Goal: Navigation & Orientation: Find specific page/section

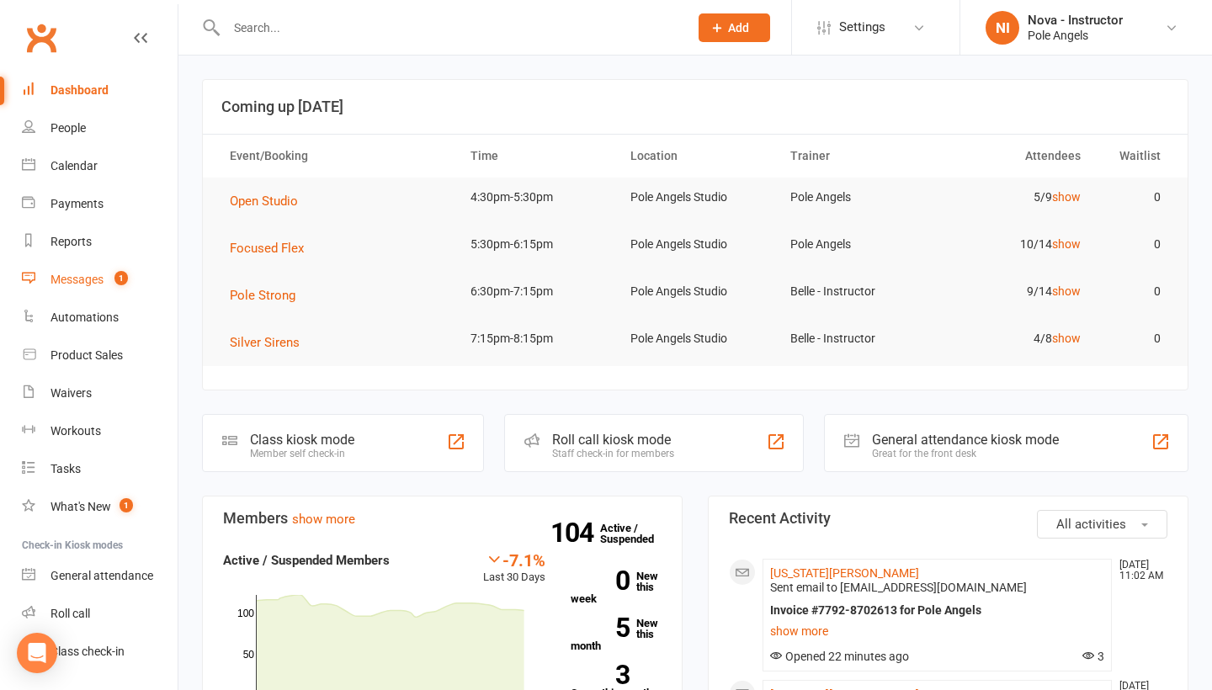
click at [83, 279] on div "Messages" at bounding box center [76, 279] width 53 height 13
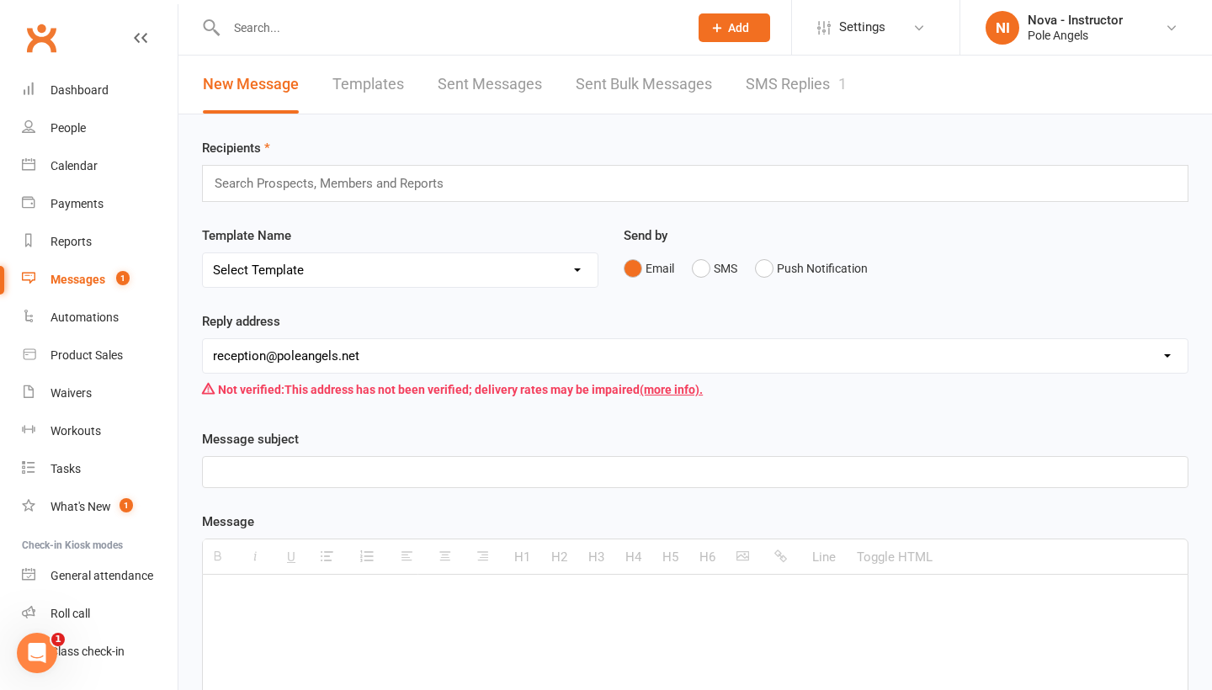
click at [816, 82] on link "SMS Replies 1" at bounding box center [796, 85] width 101 height 58
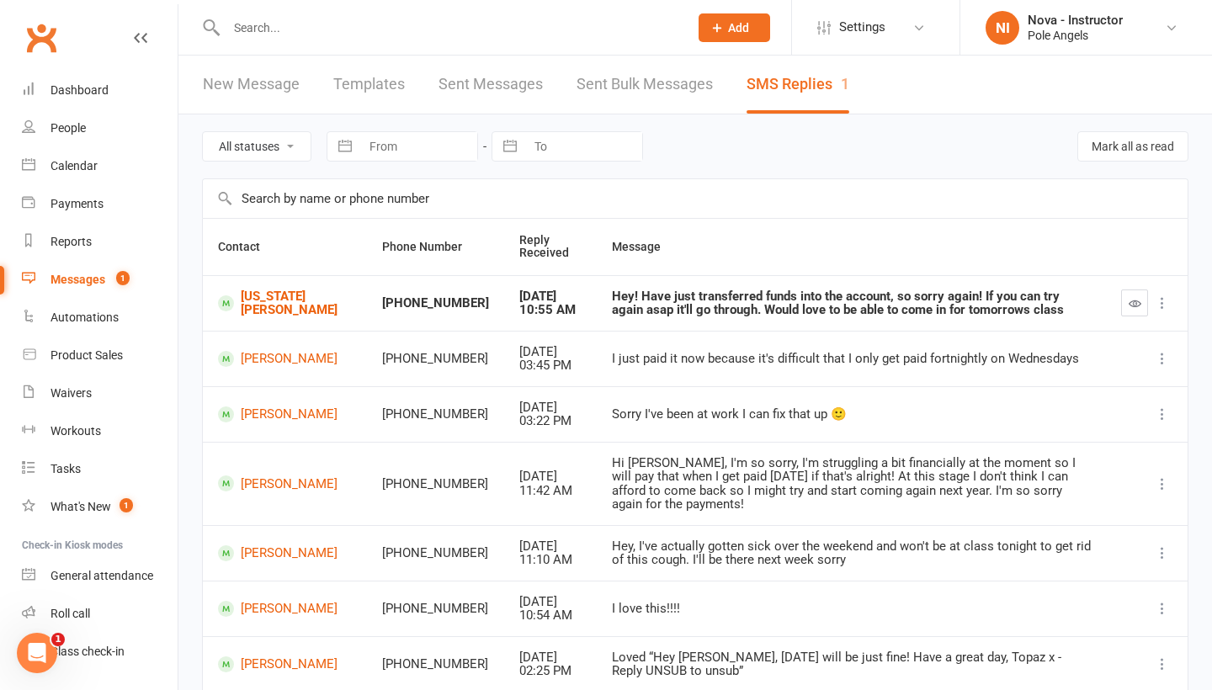
click at [873, 310] on div "Hey! Have just transferred funds into the account, so sorry again! If you can t…" at bounding box center [851, 303] width 479 height 28
click at [1139, 305] on icon "button" at bounding box center [1135, 303] width 13 height 13
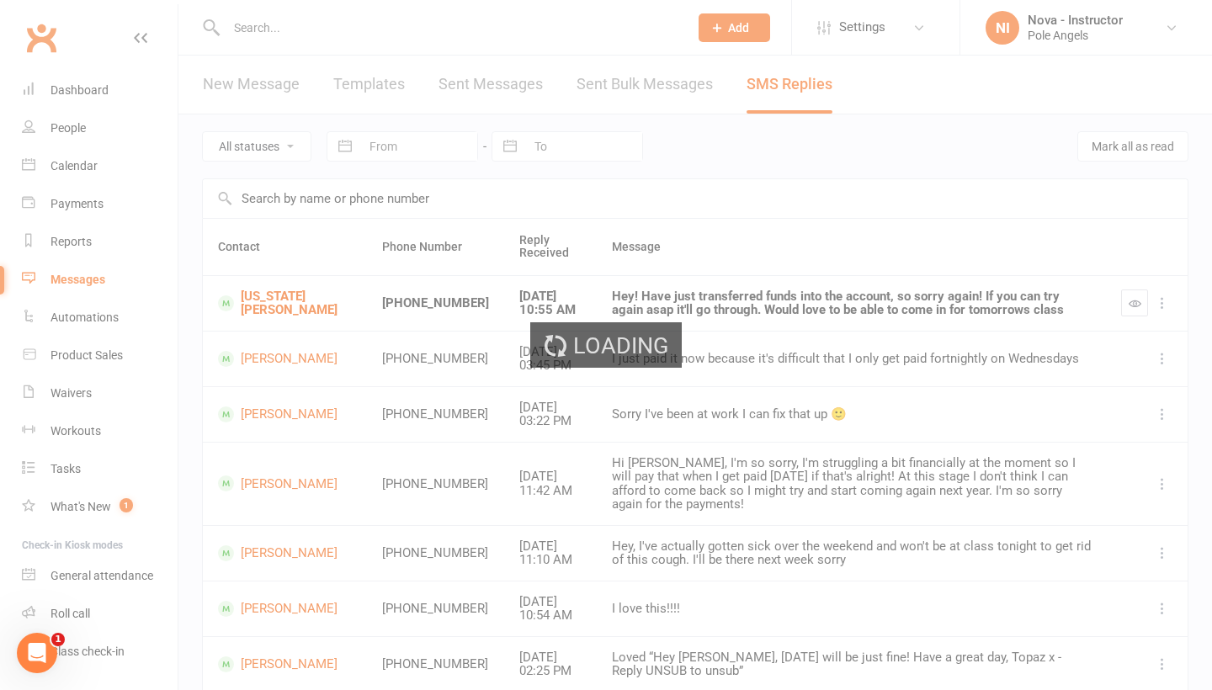
click at [80, 171] on div "Loading" at bounding box center [606, 345] width 1212 height 690
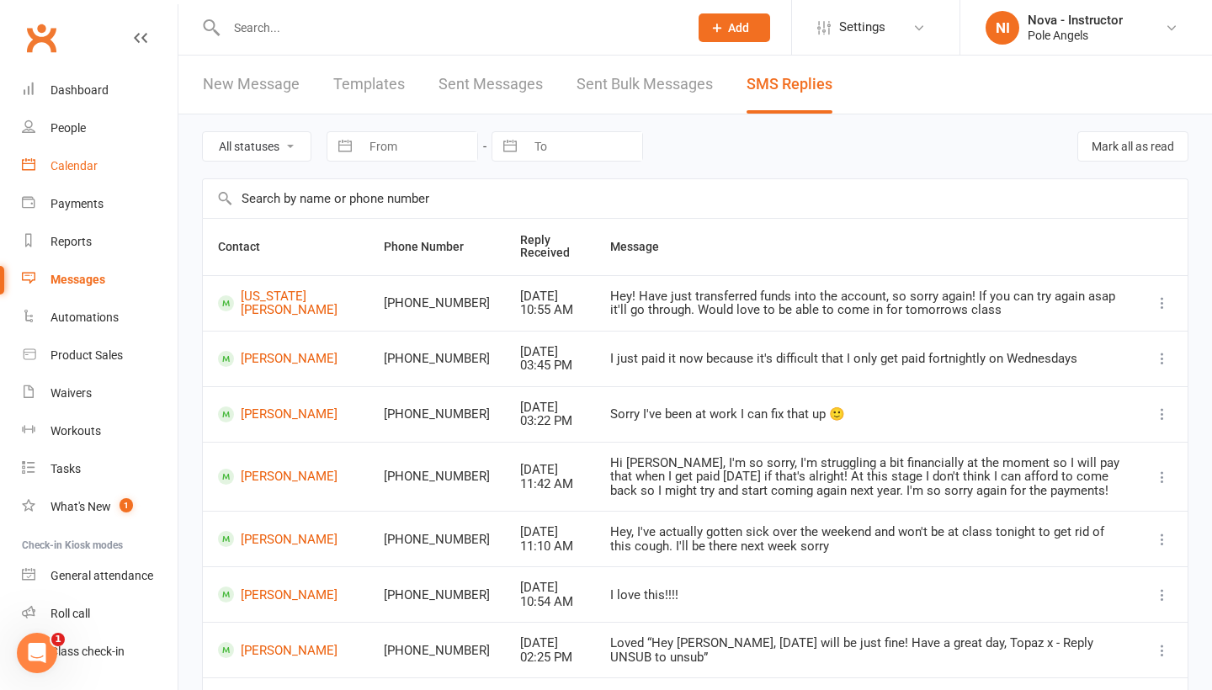
click at [79, 168] on div "Calendar" at bounding box center [73, 165] width 47 height 13
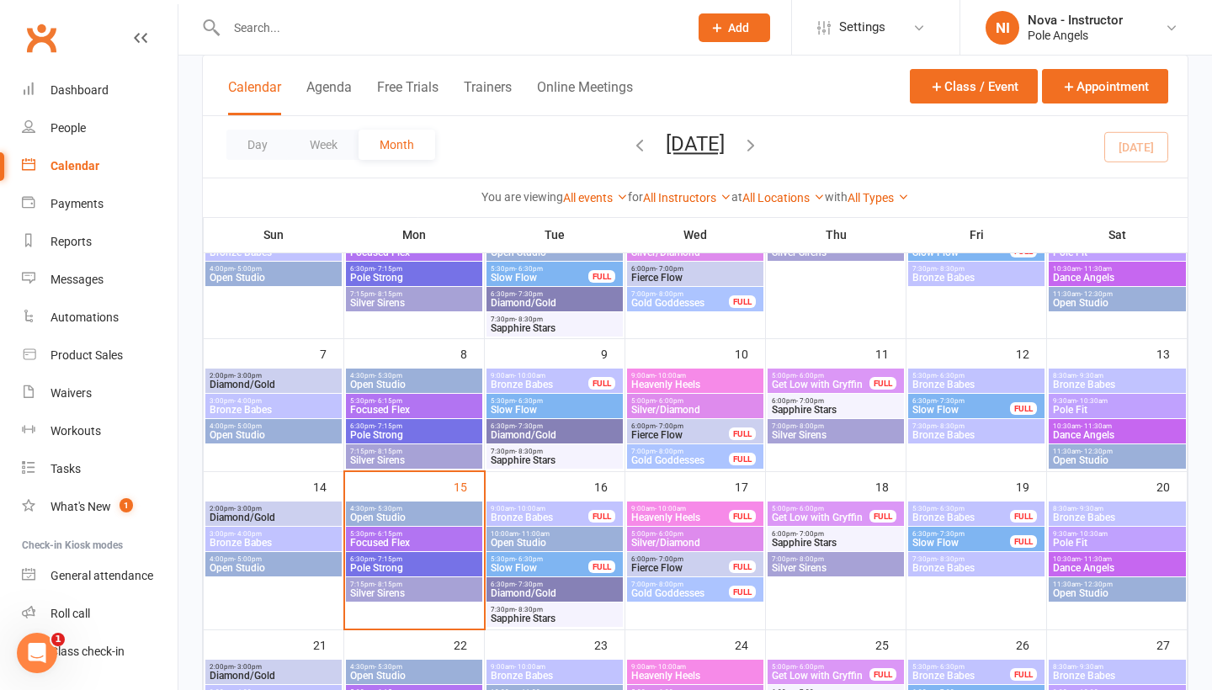
scroll to position [176, 0]
click at [588, 509] on span "9:00am - 10:00am" at bounding box center [539, 509] width 99 height 8
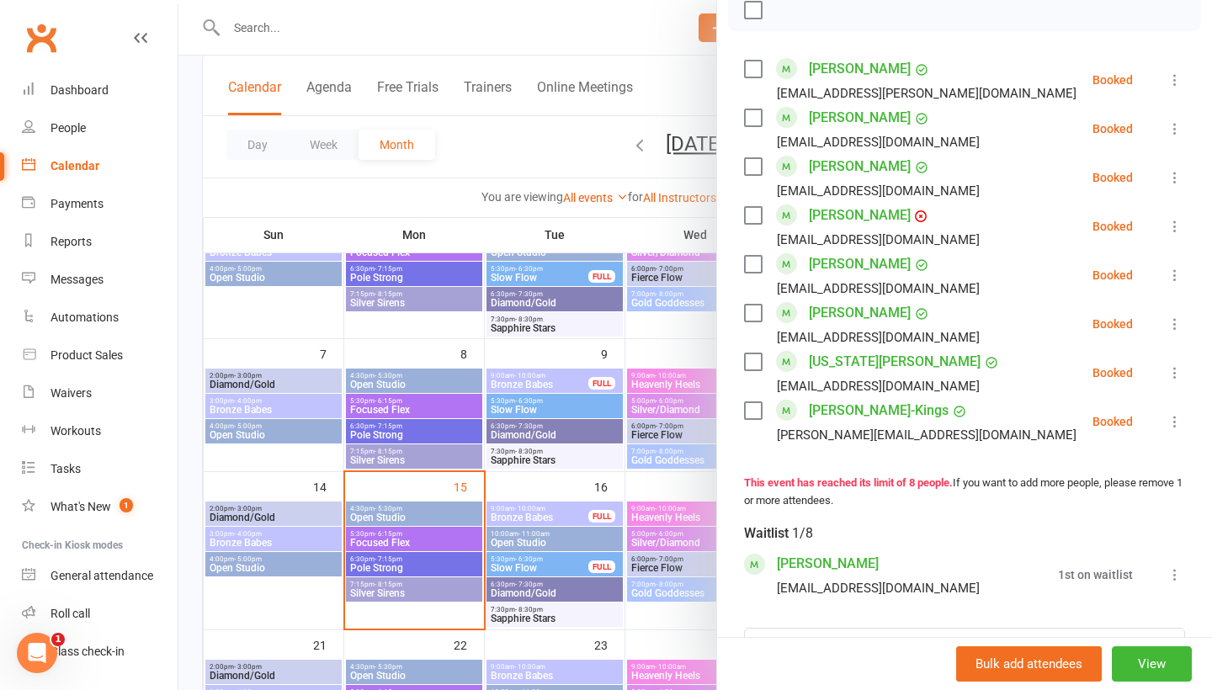
scroll to position [280, 0]
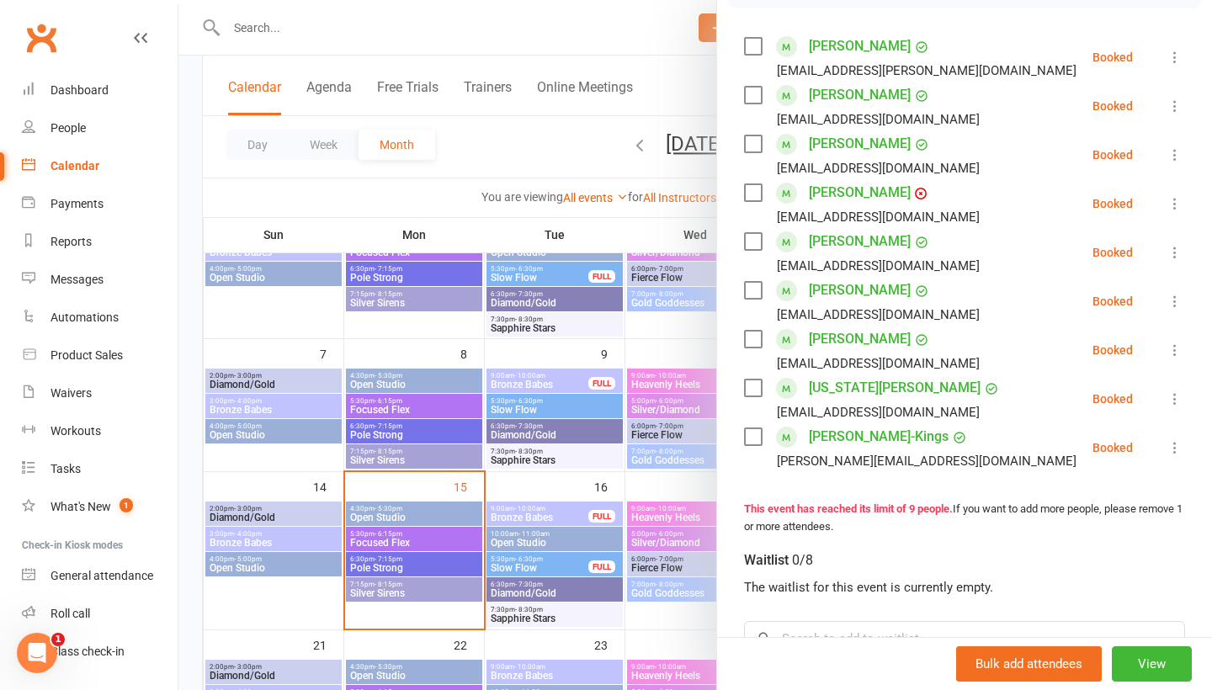
click at [645, 516] on div at bounding box center [694, 345] width 1033 height 690
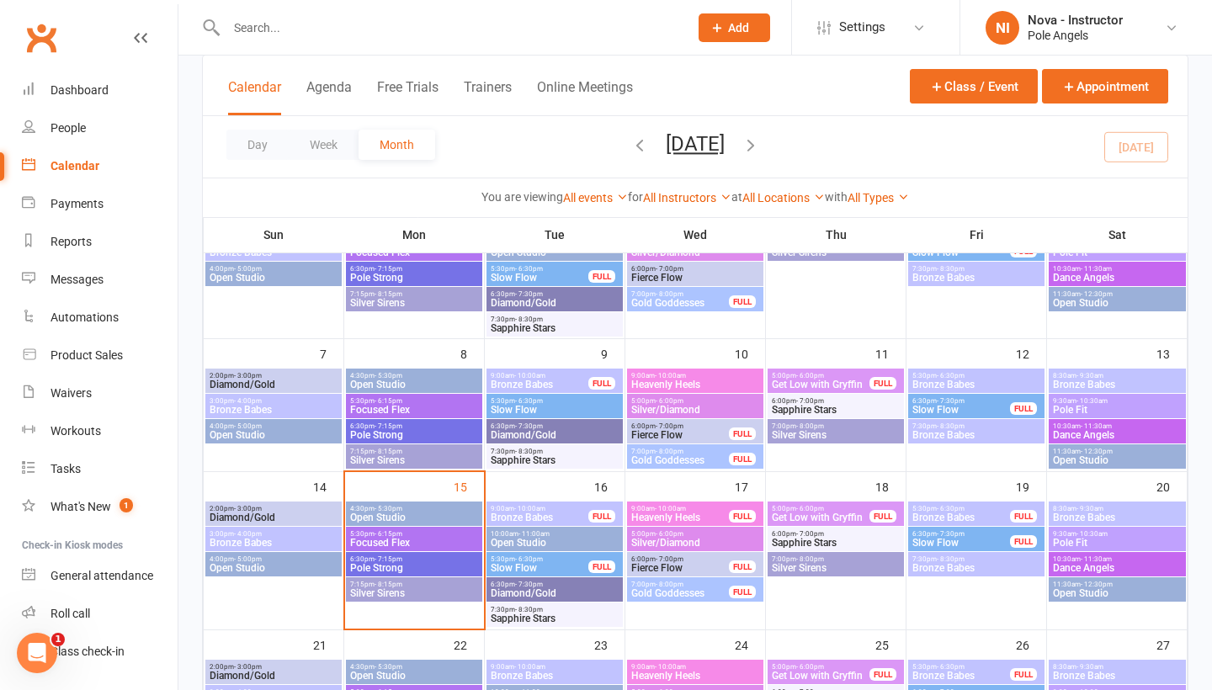
click at [645, 516] on span "Heavenly Heels" at bounding box center [679, 518] width 99 height 10
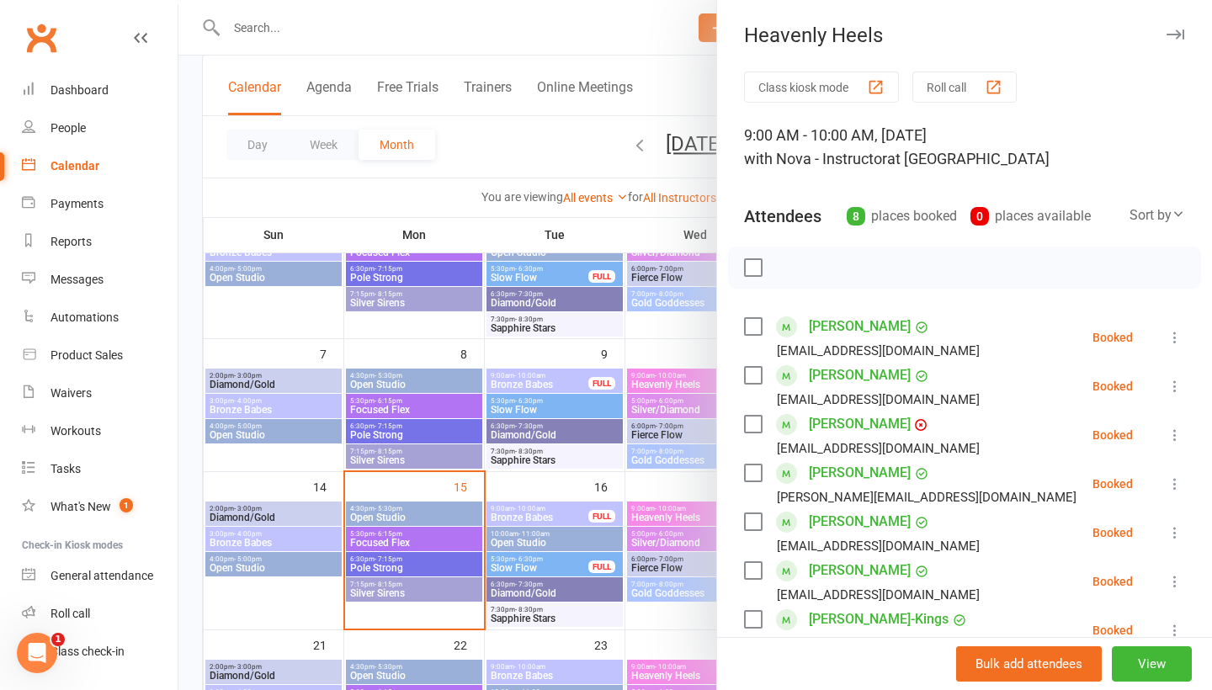
scroll to position [0, 0]
click at [1177, 33] on icon "button" at bounding box center [1175, 34] width 18 height 10
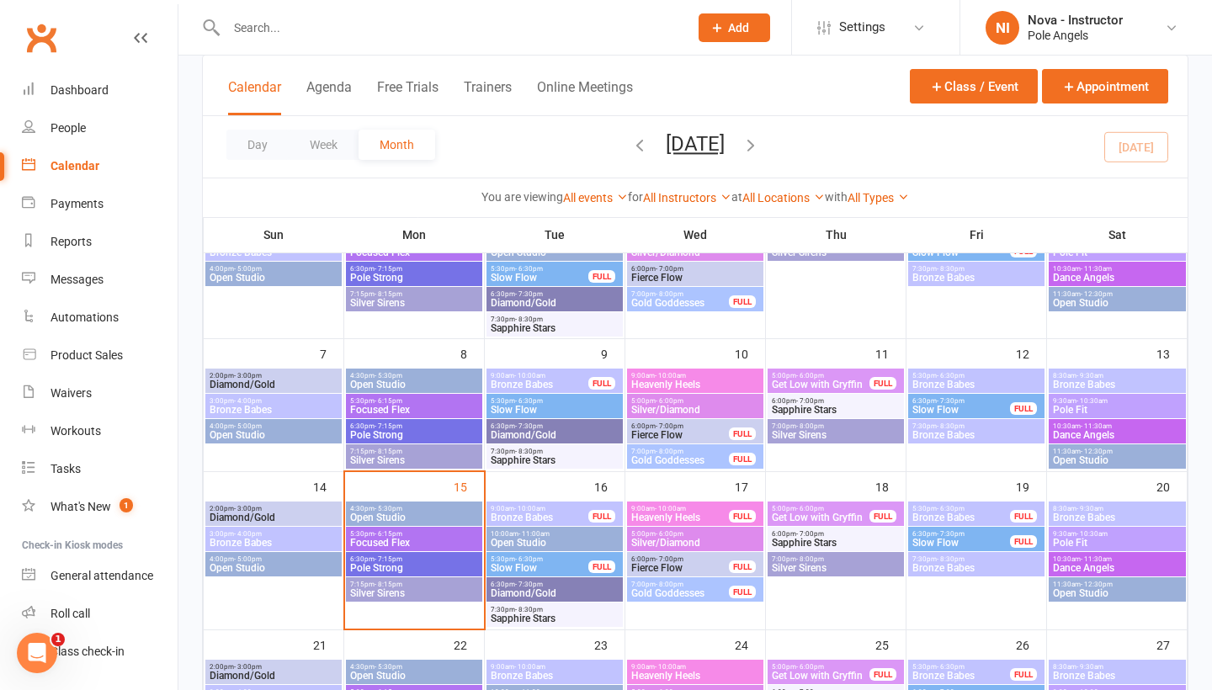
click at [547, 513] on span "Bronze Babes" at bounding box center [539, 518] width 99 height 10
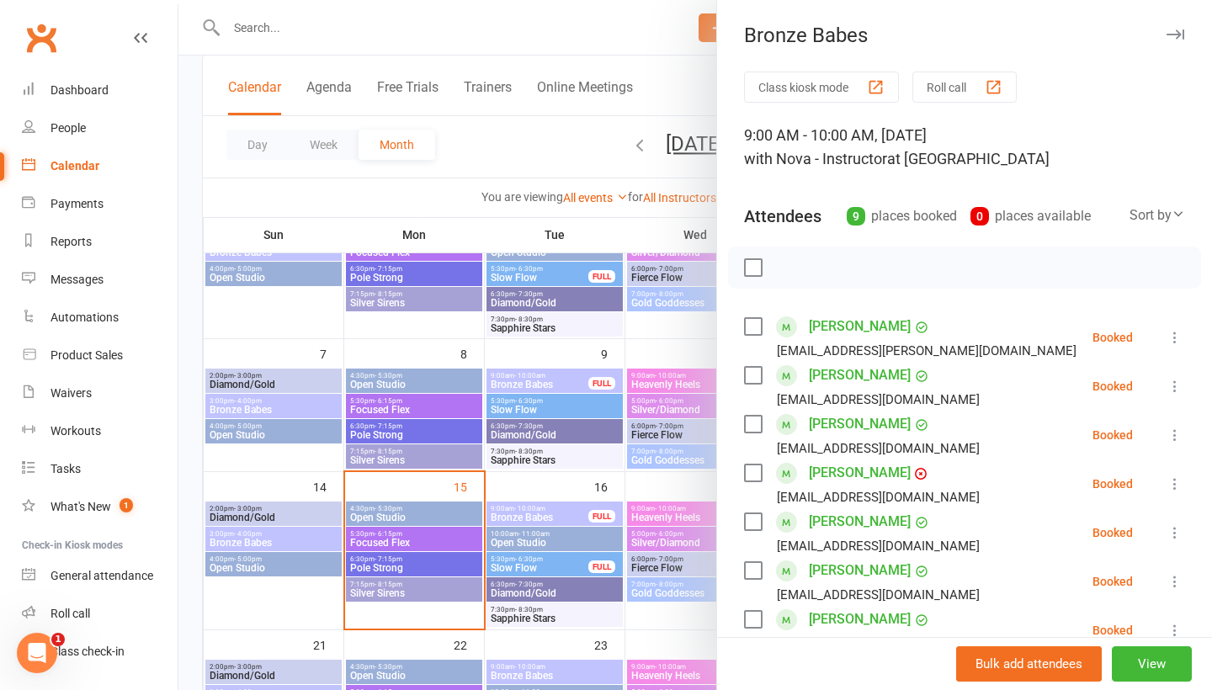
click at [1174, 29] on icon "button" at bounding box center [1175, 34] width 18 height 10
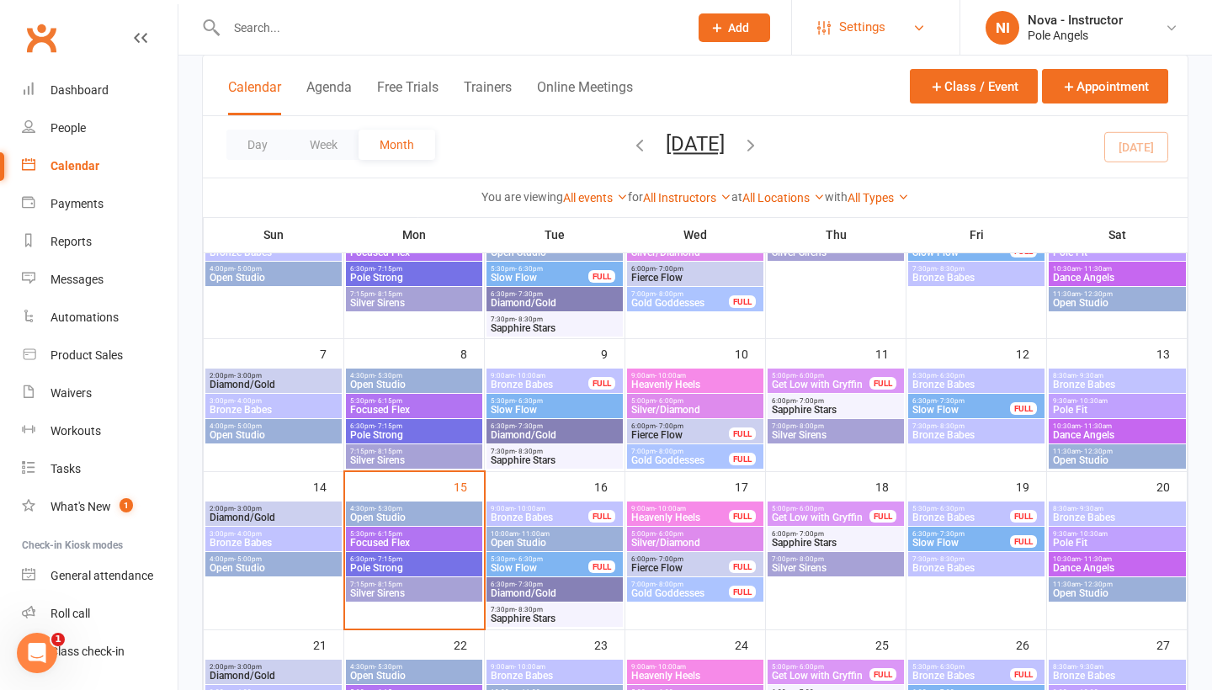
click at [903, 28] on link "Settings" at bounding box center [875, 27] width 117 height 38
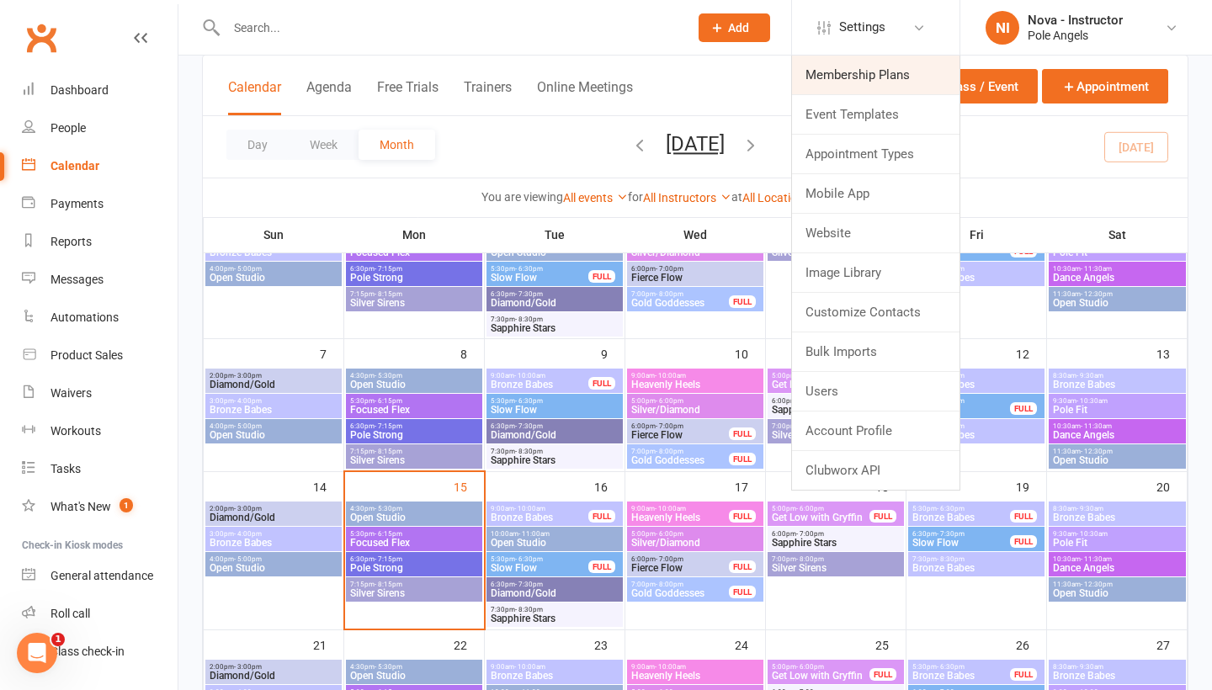
click at [889, 82] on link "Membership Plans" at bounding box center [875, 75] width 167 height 39
